Goal: Transaction & Acquisition: Purchase product/service

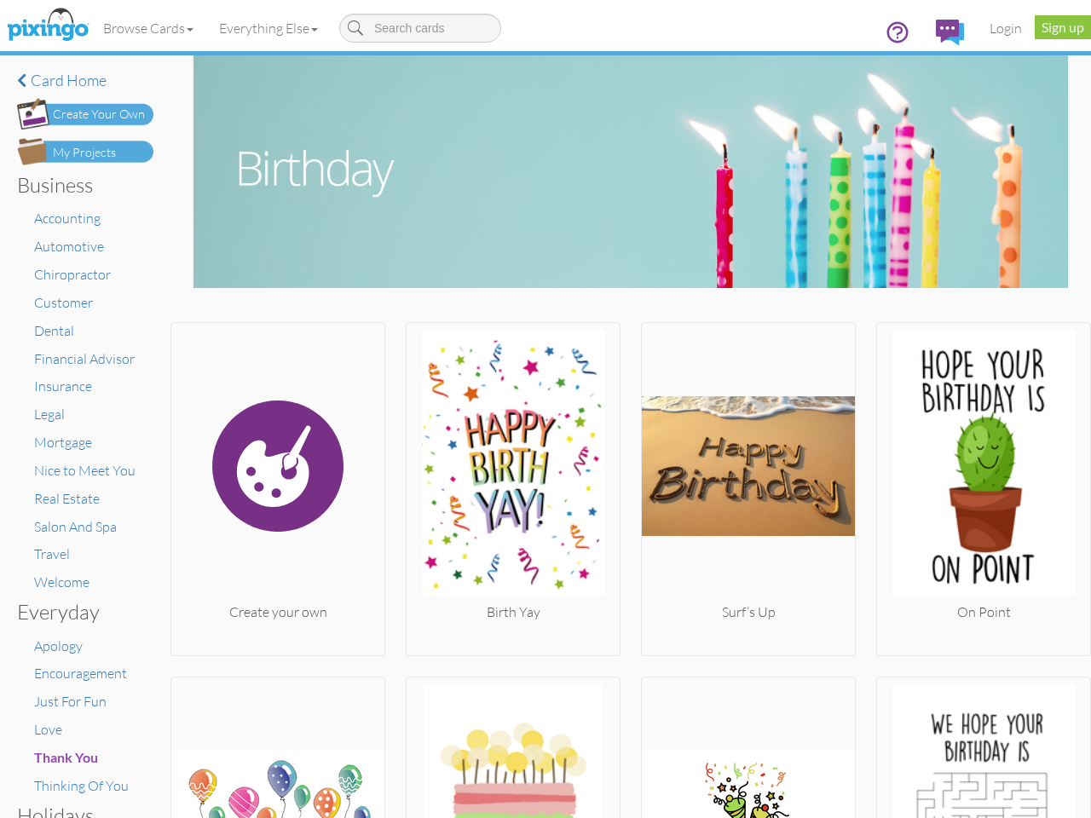
click at [545, 409] on img at bounding box center [513, 466] width 213 height 273
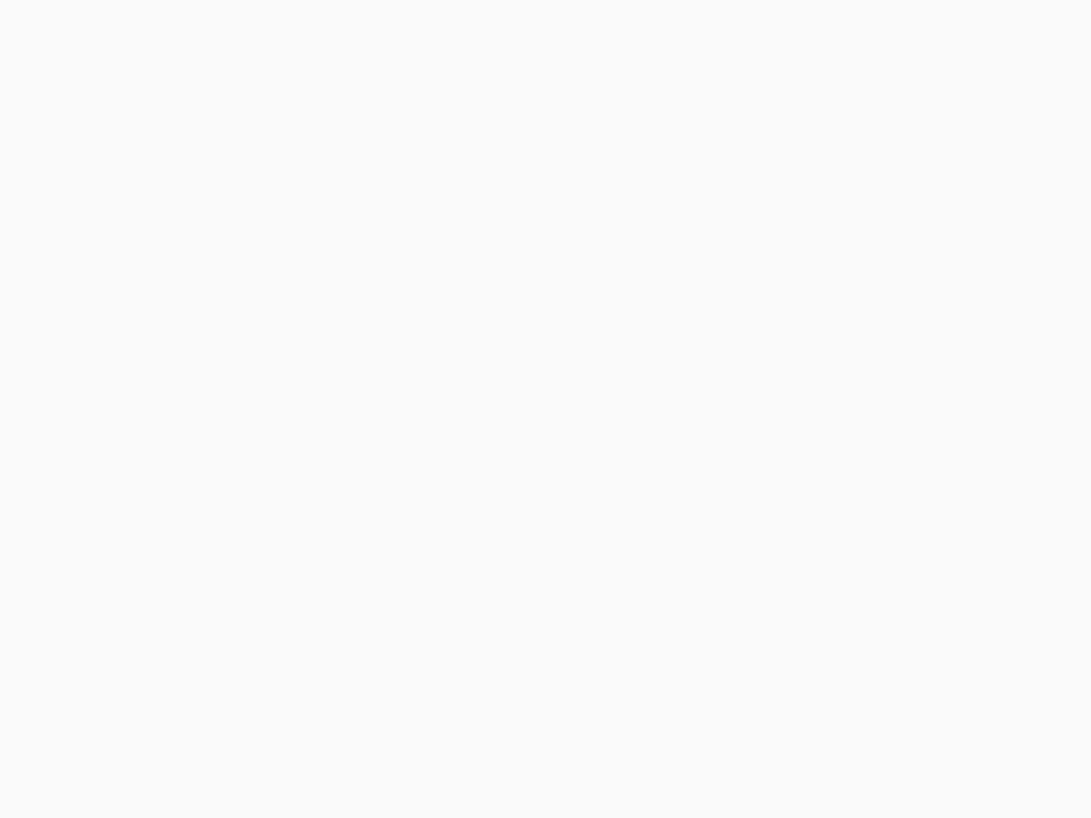
click at [149, 28] on body at bounding box center [545, 409] width 1091 height 818
click at [272, 28] on body at bounding box center [545, 409] width 1091 height 818
click at [276, 485] on body at bounding box center [545, 409] width 1091 height 818
click at [508, 485] on body at bounding box center [545, 409] width 1091 height 818
click at [740, 485] on body at bounding box center [545, 409] width 1091 height 818
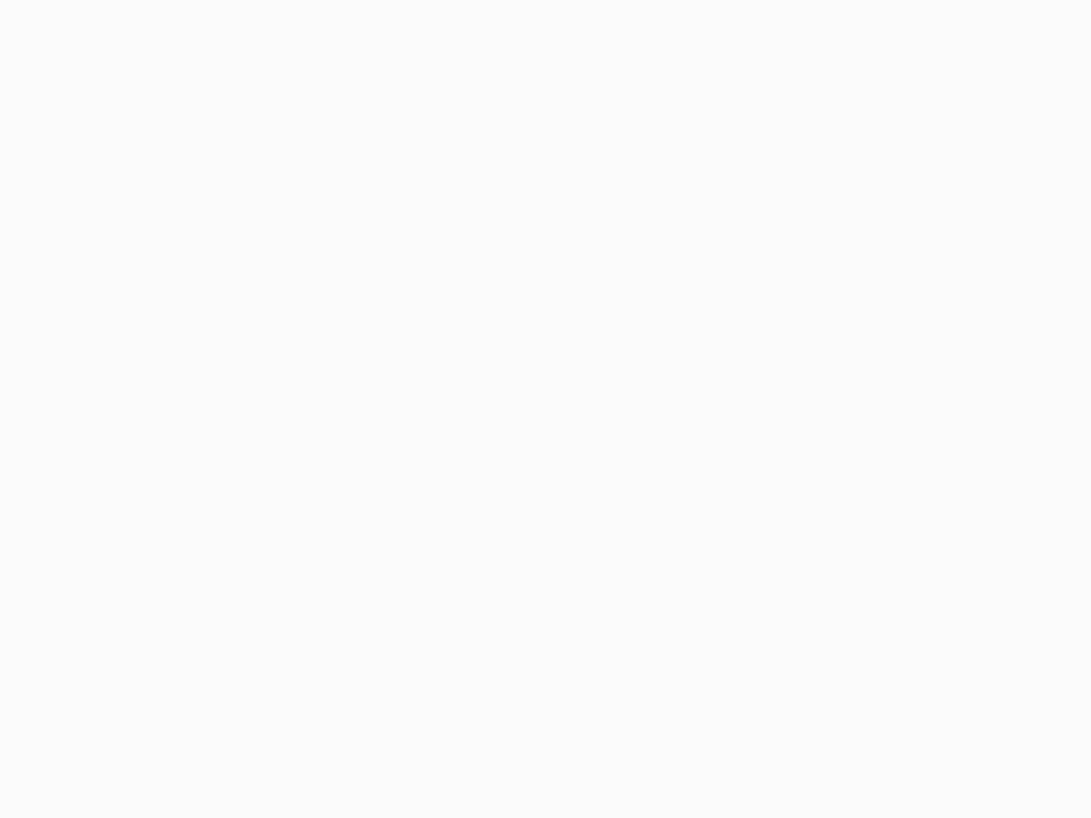
click at [971, 485] on body at bounding box center [545, 409] width 1091 height 818
click at [276, 746] on body at bounding box center [545, 409] width 1091 height 818
click at [508, 746] on body at bounding box center [545, 409] width 1091 height 818
click at [740, 746] on body at bounding box center [545, 409] width 1091 height 818
